Goal: Obtain resource: Obtain resource

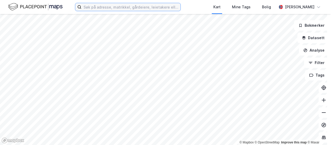
click at [91, 8] on input at bounding box center [131, 7] width 99 height 8
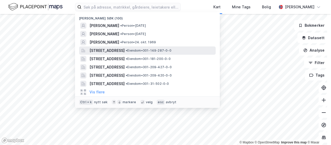
click at [125, 51] on span "[STREET_ADDRESS]" at bounding box center [107, 50] width 35 height 6
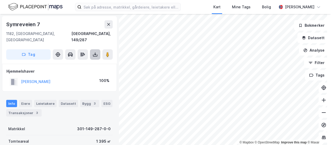
click at [94, 52] on icon at bounding box center [95, 54] width 5 height 5
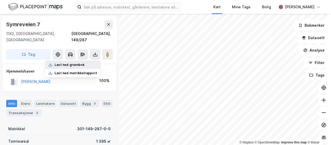
click at [85, 63] on div "Last ned grunnbok" at bounding box center [70, 65] width 30 height 4
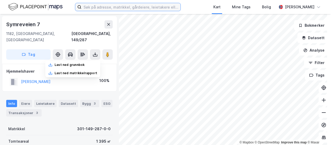
click at [170, 6] on input at bounding box center [131, 7] width 99 height 8
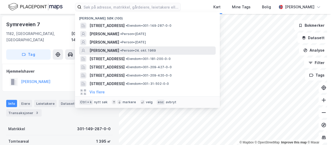
click at [137, 53] on div "[PERSON_NAME] • Person • [DATE]" at bounding box center [152, 50] width 125 height 6
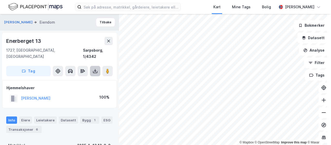
click at [91, 66] on button at bounding box center [95, 71] width 10 height 10
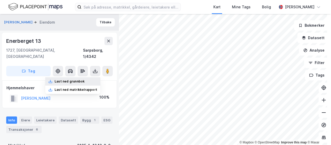
click at [80, 79] on div "Last ned grunnbok" at bounding box center [70, 81] width 30 height 4
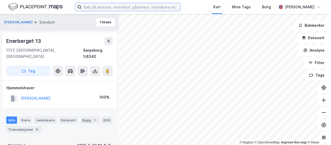
click at [136, 9] on input at bounding box center [131, 7] width 99 height 8
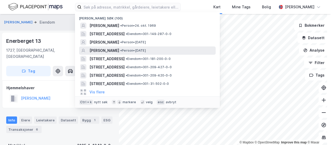
click at [128, 48] on div "[PERSON_NAME] • Person • [DATE]" at bounding box center [152, 50] width 125 height 6
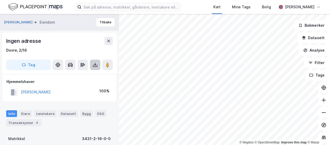
click at [94, 63] on icon at bounding box center [95, 64] width 5 height 5
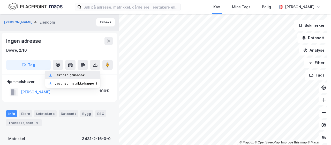
click at [83, 72] on div "Last ned grunnbok" at bounding box center [72, 75] width 55 height 8
